Goal: Task Accomplishment & Management: Complete application form

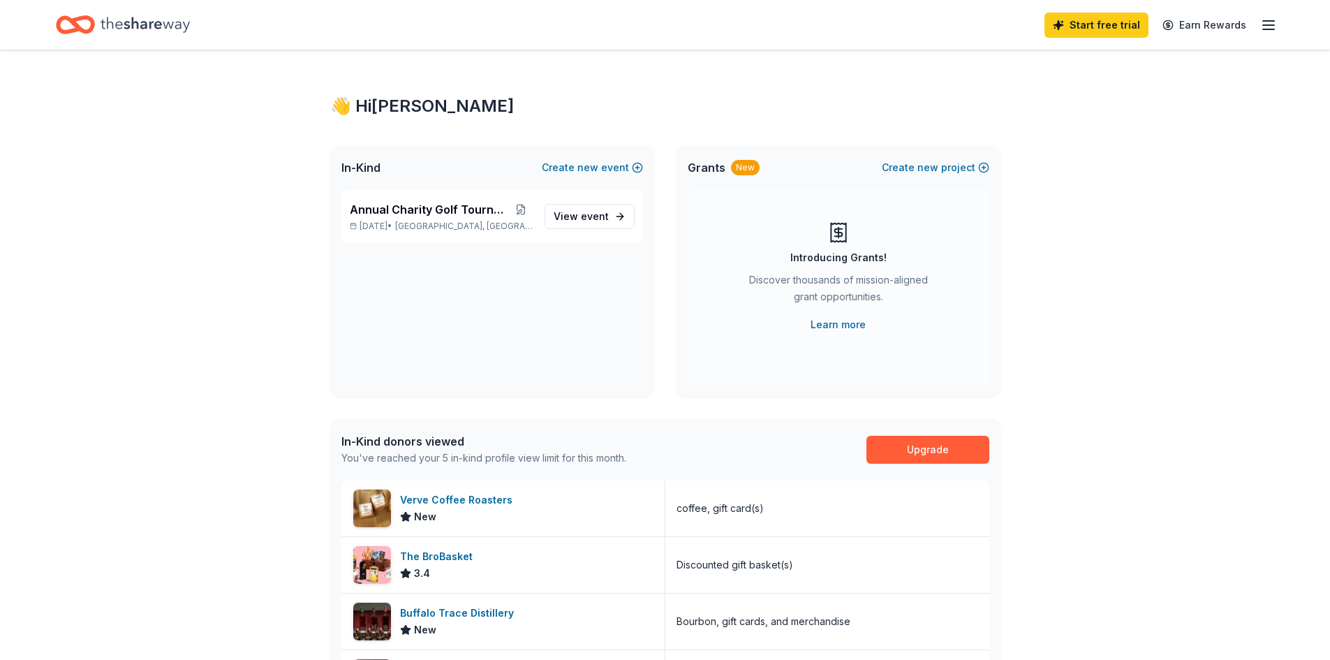
click at [1264, 26] on icon "button" at bounding box center [1268, 25] width 17 height 17
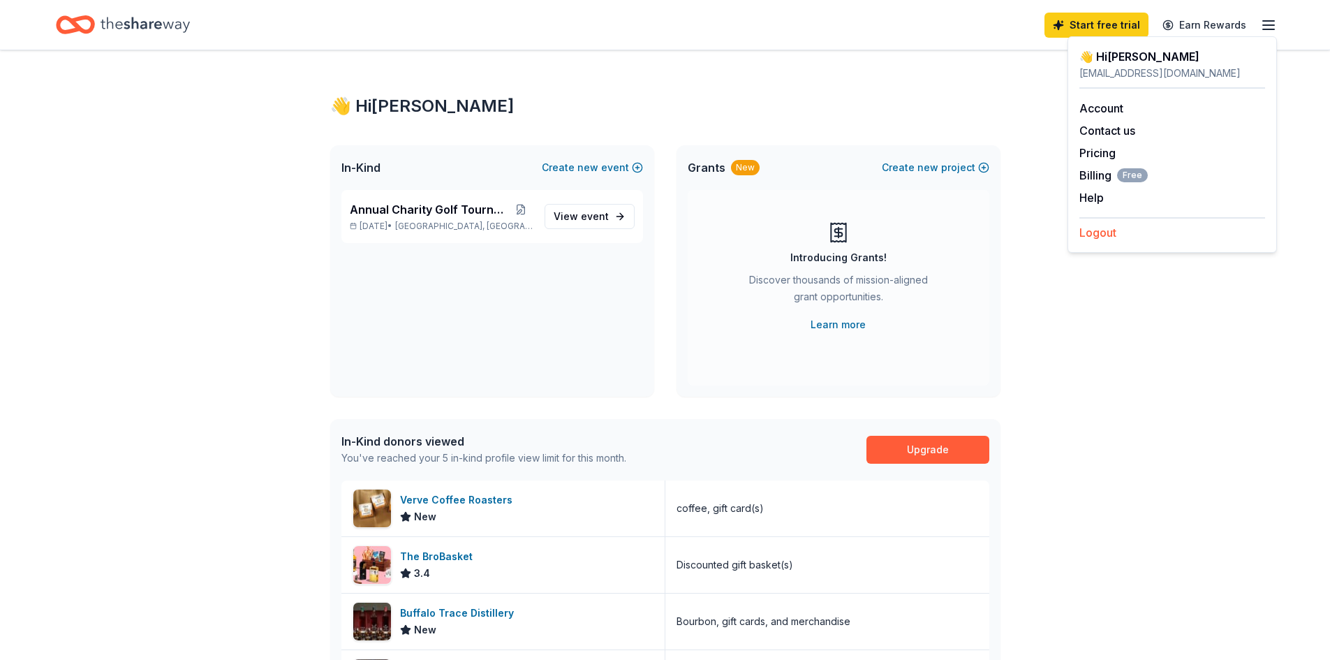
click at [1105, 236] on button "Logout" at bounding box center [1097, 232] width 37 height 17
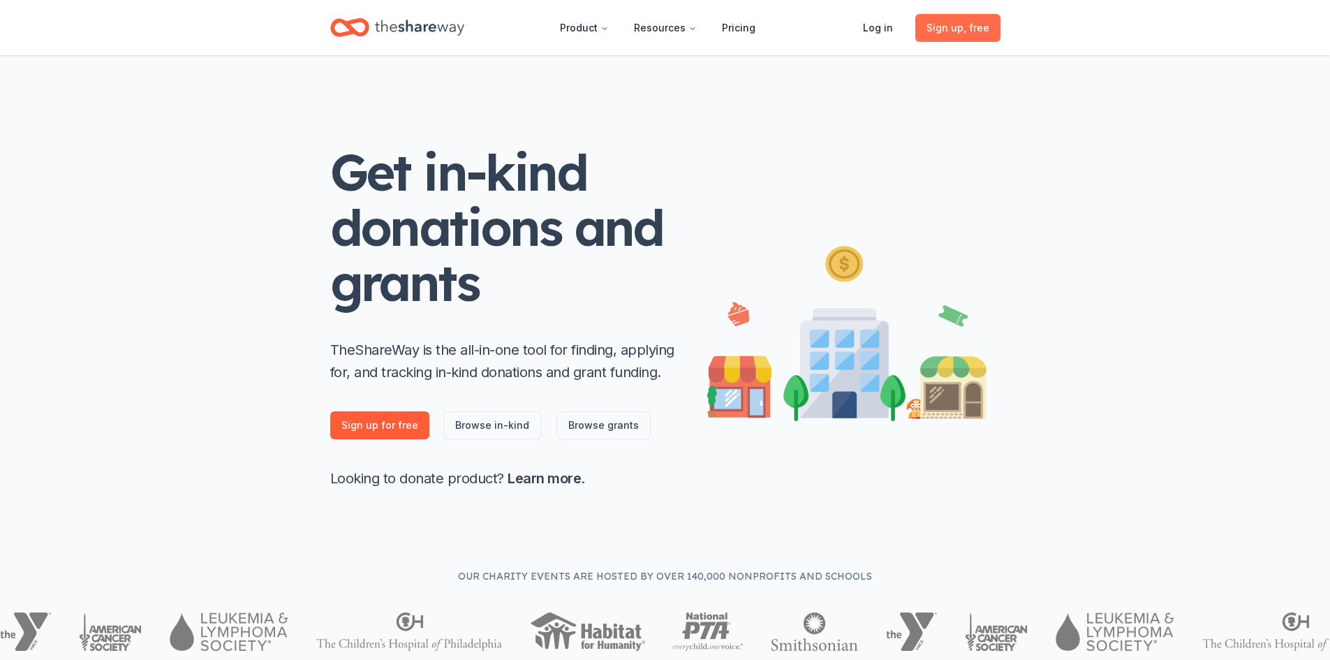
click at [939, 33] on span "Sign up , free" at bounding box center [957, 28] width 63 height 17
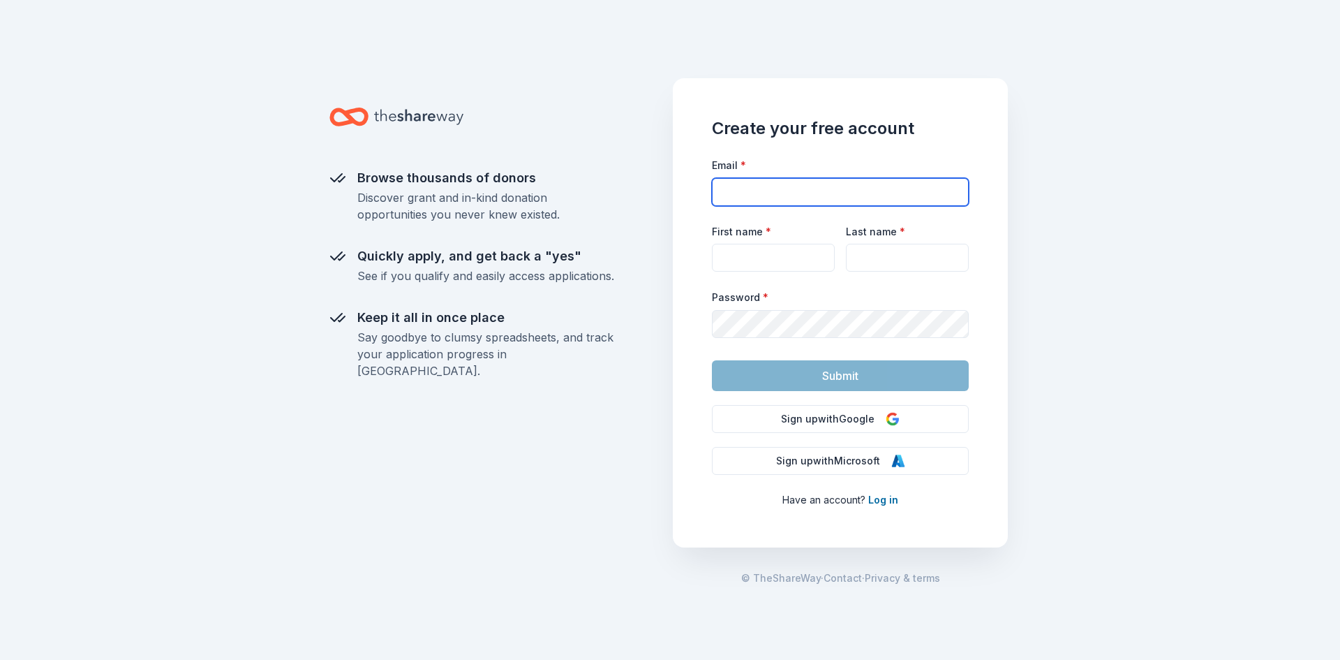
click at [840, 194] on input "Email *" at bounding box center [840, 192] width 257 height 28
type input "[EMAIL_ADDRESS][DOMAIN_NAME]"
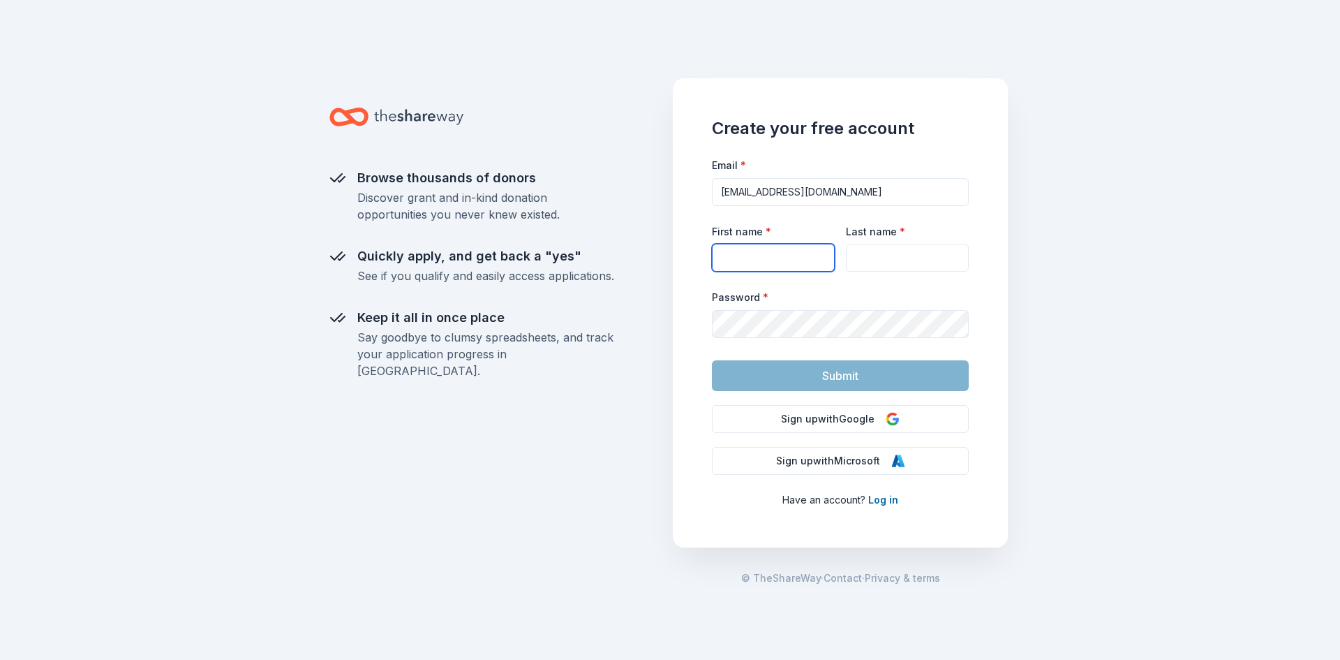
click at [811, 257] on input "First name *" at bounding box center [773, 258] width 123 height 28
type input "[PERSON_NAME]"
type input "Tilem"
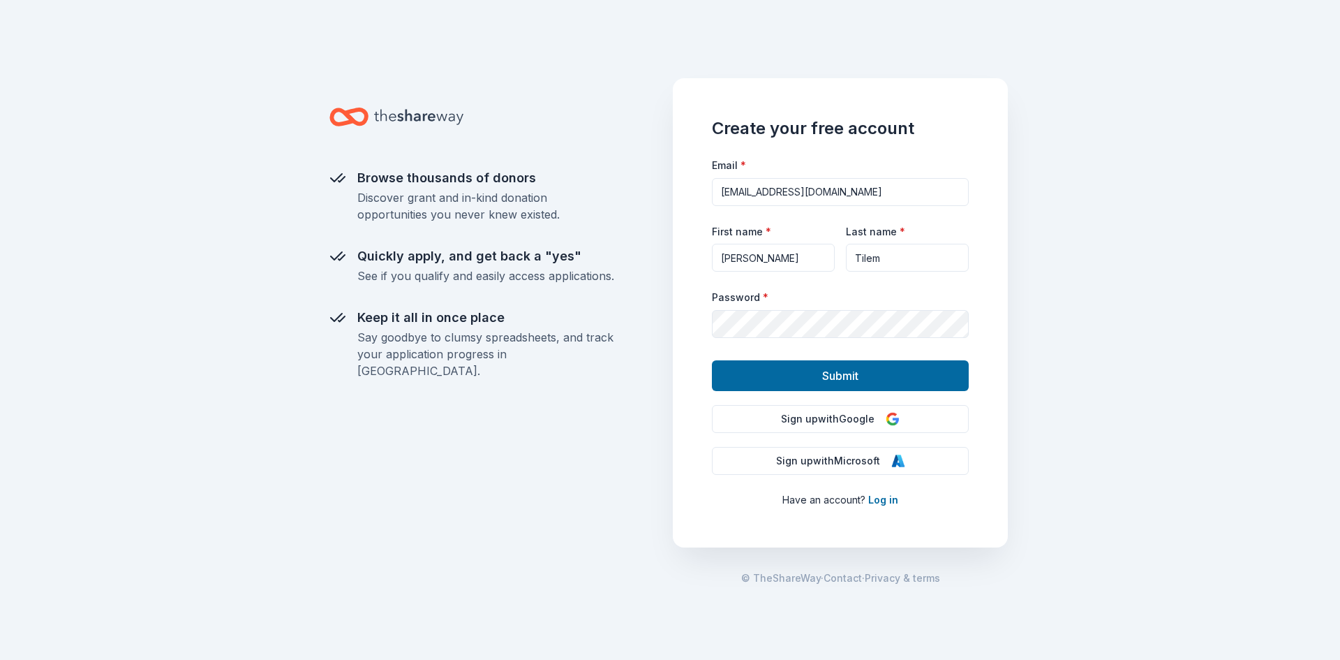
click at [757, 371] on button "Submit" at bounding box center [840, 375] width 257 height 31
